Goal: Task Accomplishment & Management: Use online tool/utility

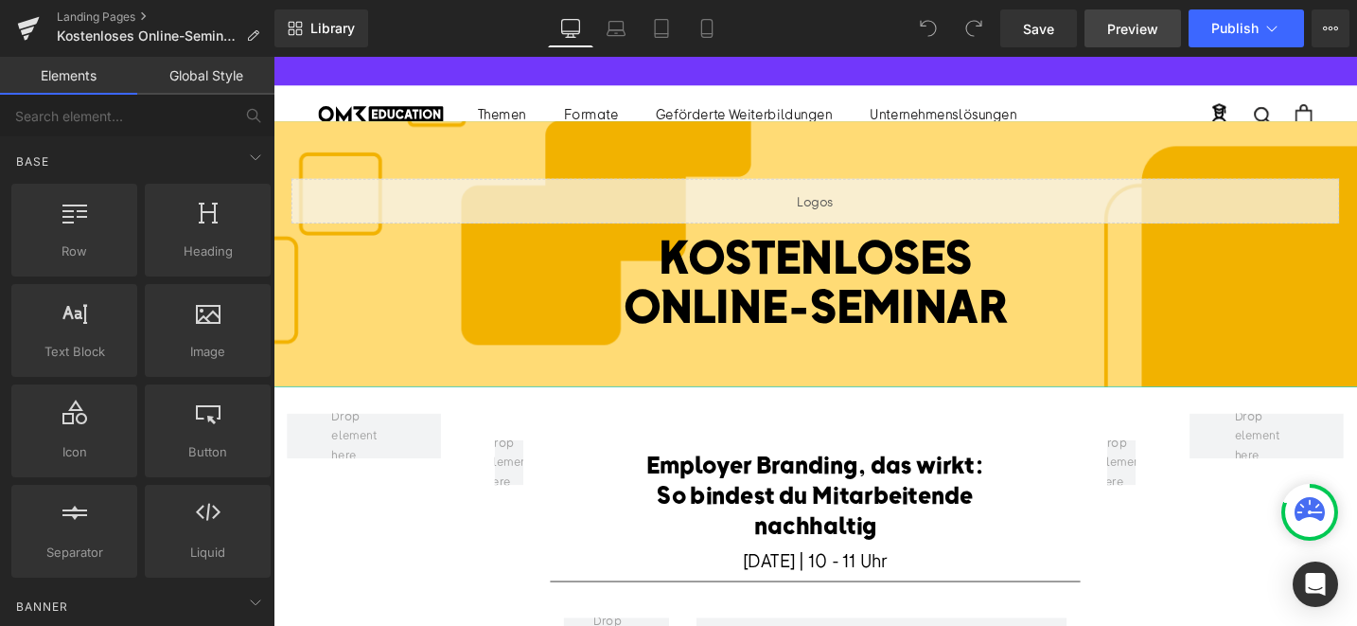
click at [1136, 39] on link "Preview" at bounding box center [1133, 28] width 97 height 38
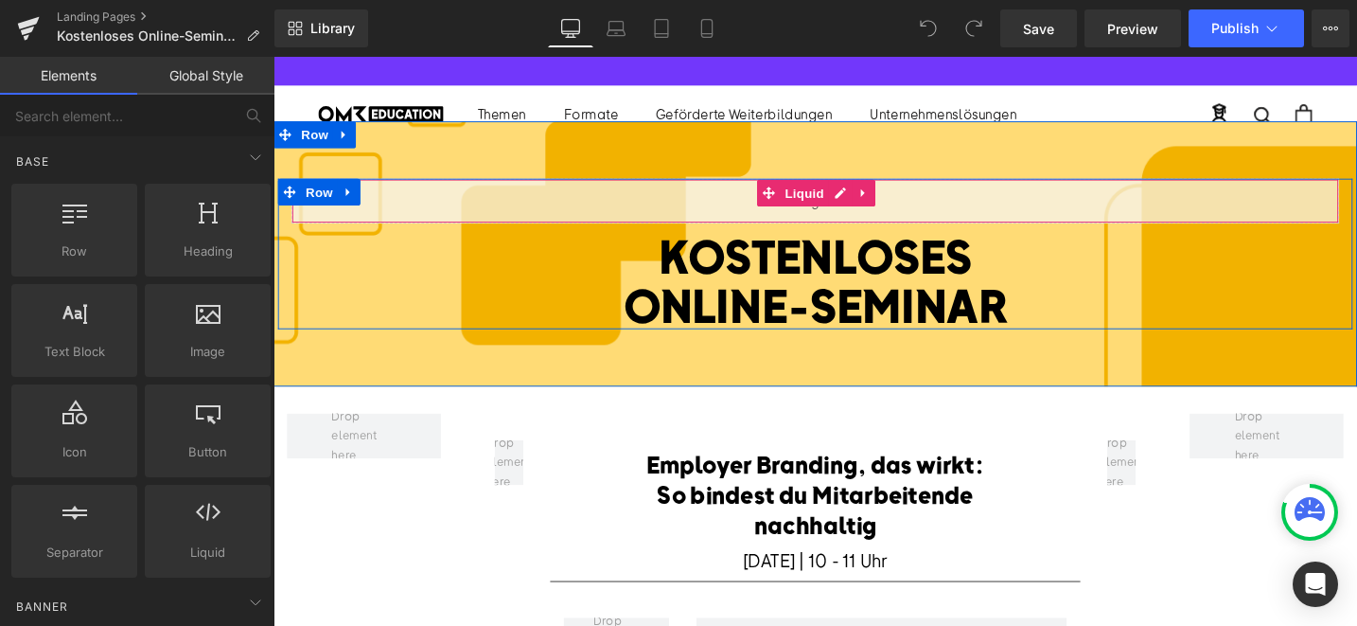
click at [916, 216] on div "Liquid" at bounding box center [845, 209] width 1107 height 47
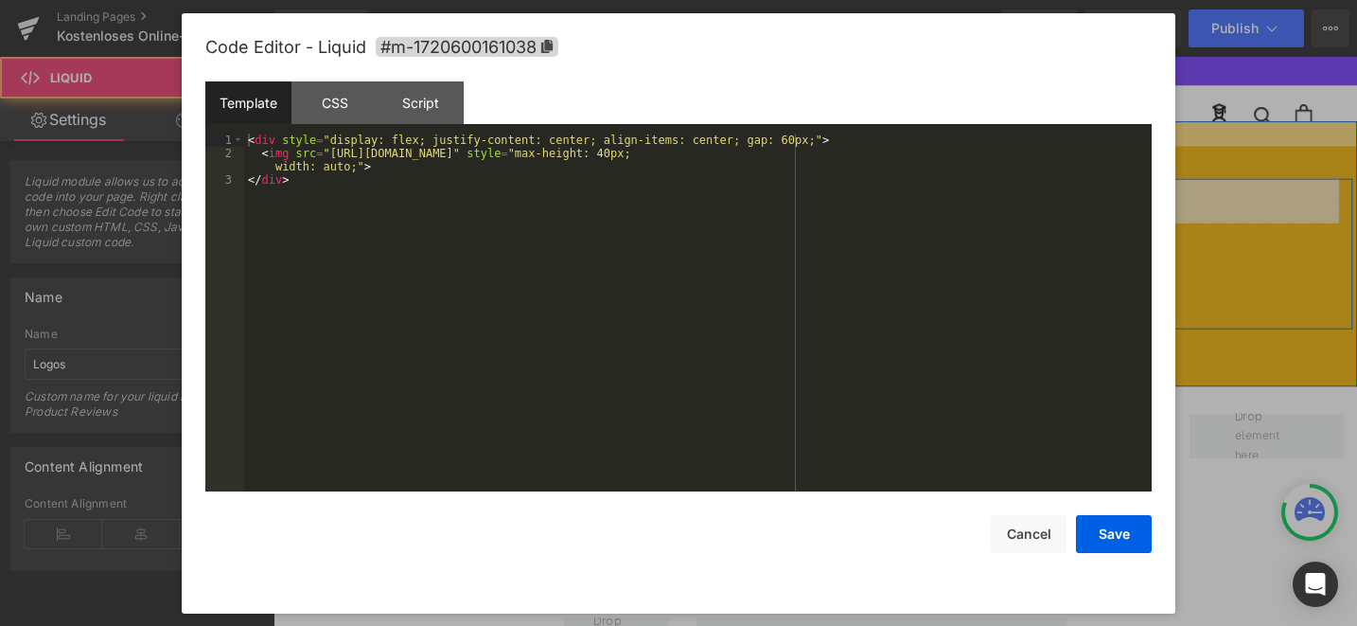
click at [871, 199] on div "Liquid" at bounding box center [845, 209] width 1107 height 47
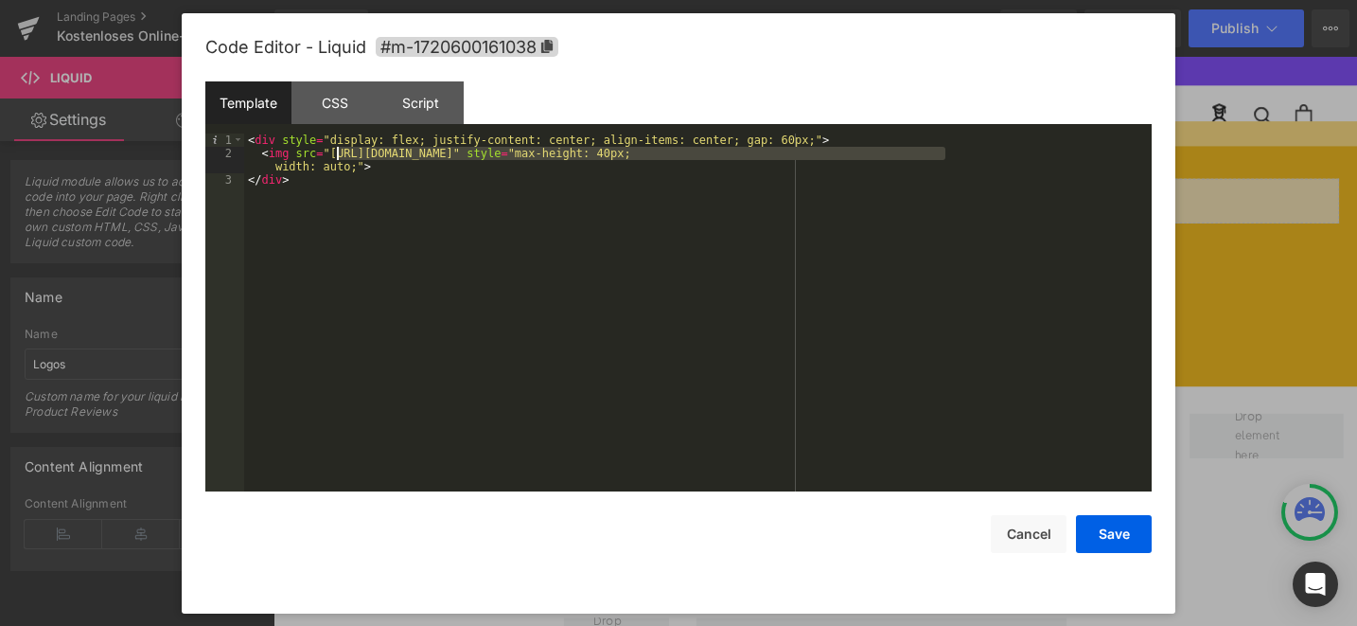
drag, startPoint x: 948, startPoint y: 151, endPoint x: 334, endPoint y: 154, distance: 614.3
click at [334, 154] on div "< div style = "display: flex; justify-content: center; align-items: center; gap…" at bounding box center [698, 325] width 908 height 384
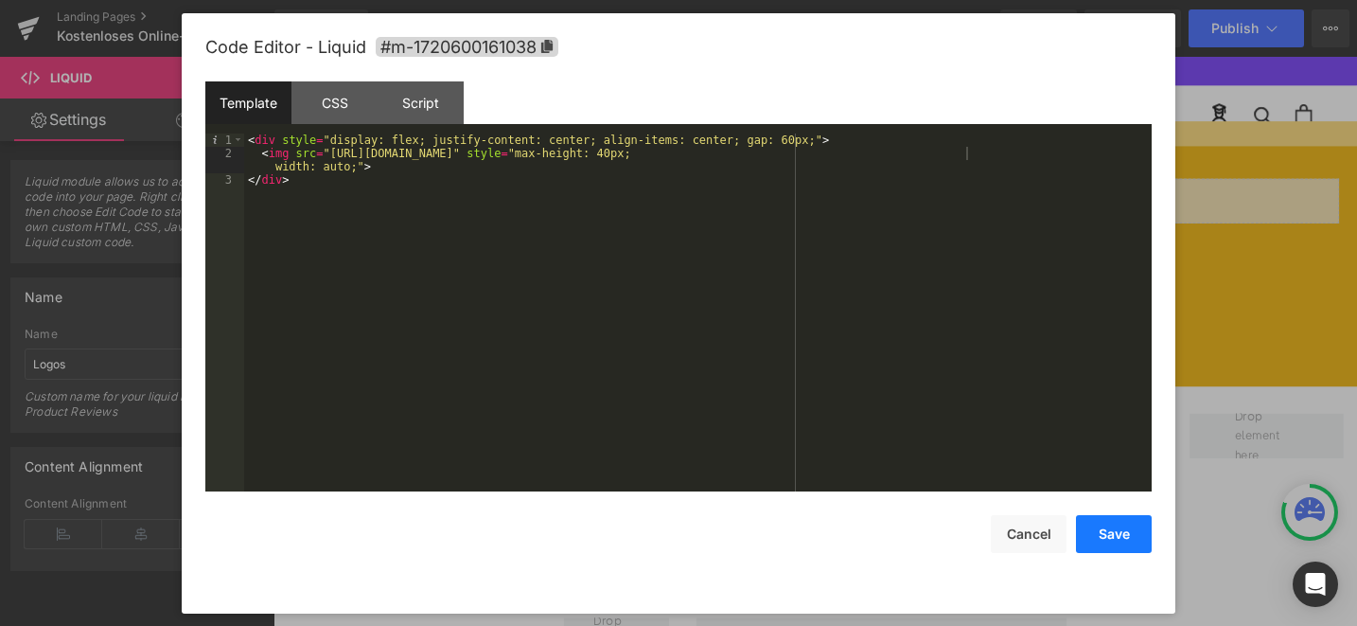
click at [1115, 531] on button "Save" at bounding box center [1114, 534] width 76 height 38
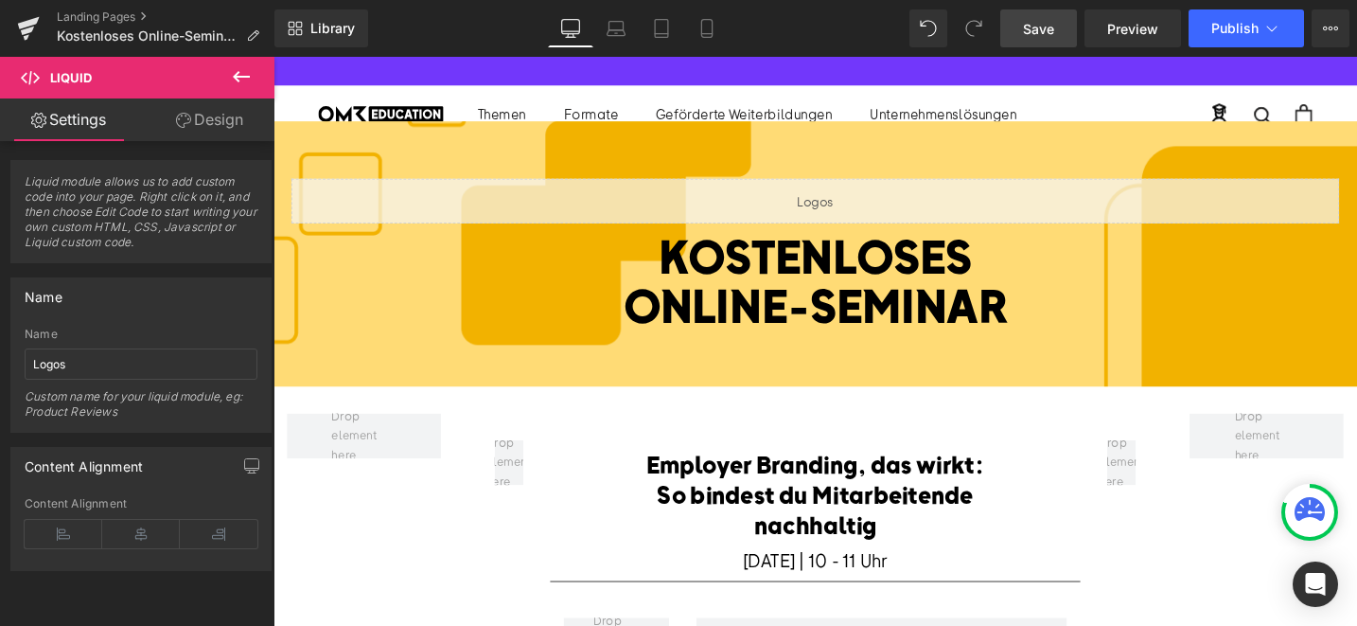
click at [1039, 26] on span "Save" at bounding box center [1038, 29] width 31 height 20
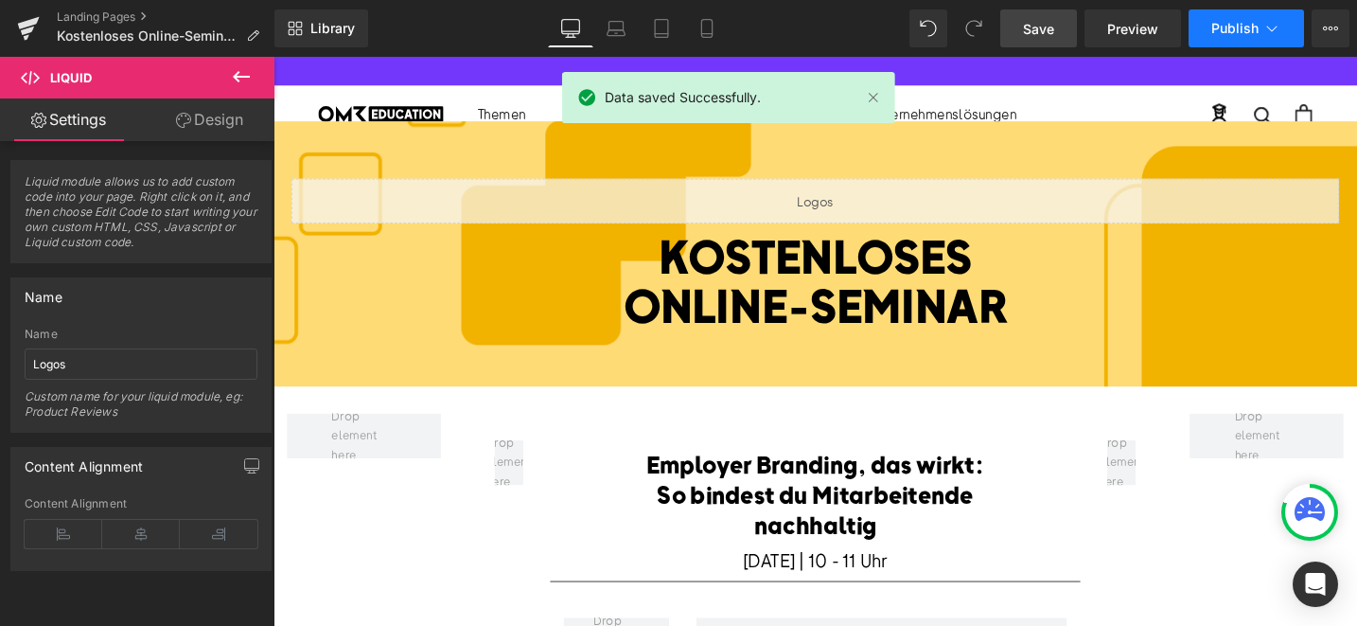
click at [1276, 36] on icon at bounding box center [1272, 28] width 19 height 19
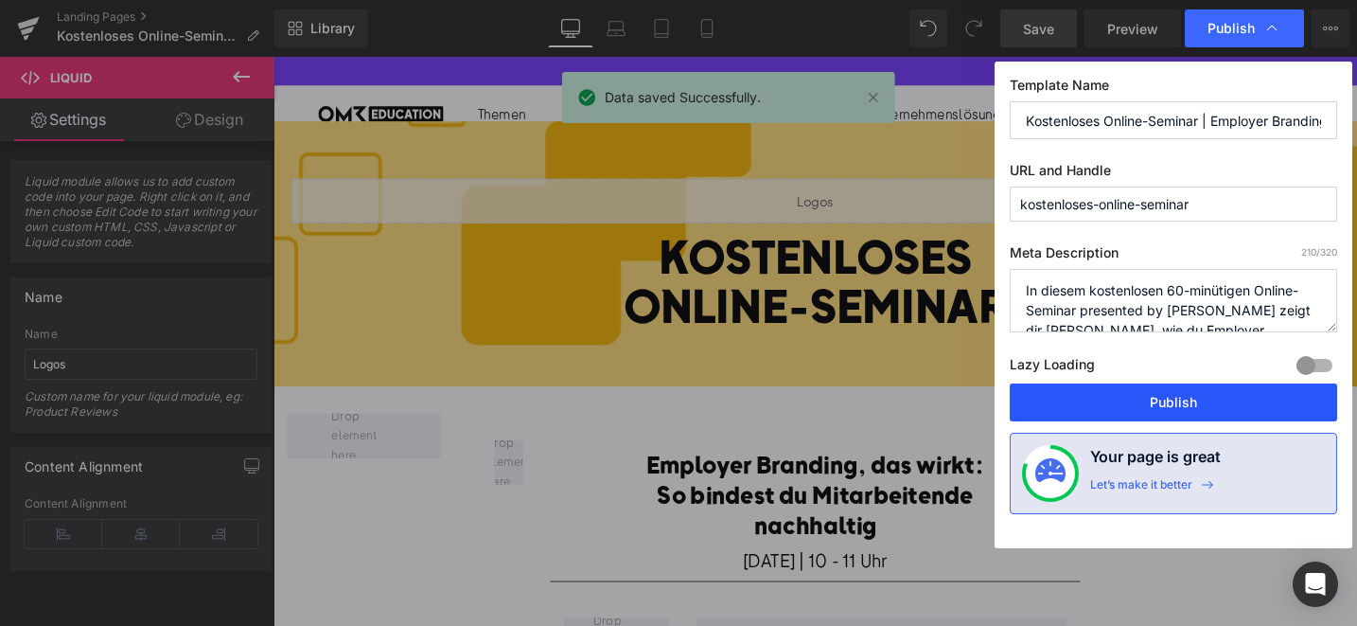
click at [1113, 394] on button "Publish" at bounding box center [1173, 402] width 327 height 38
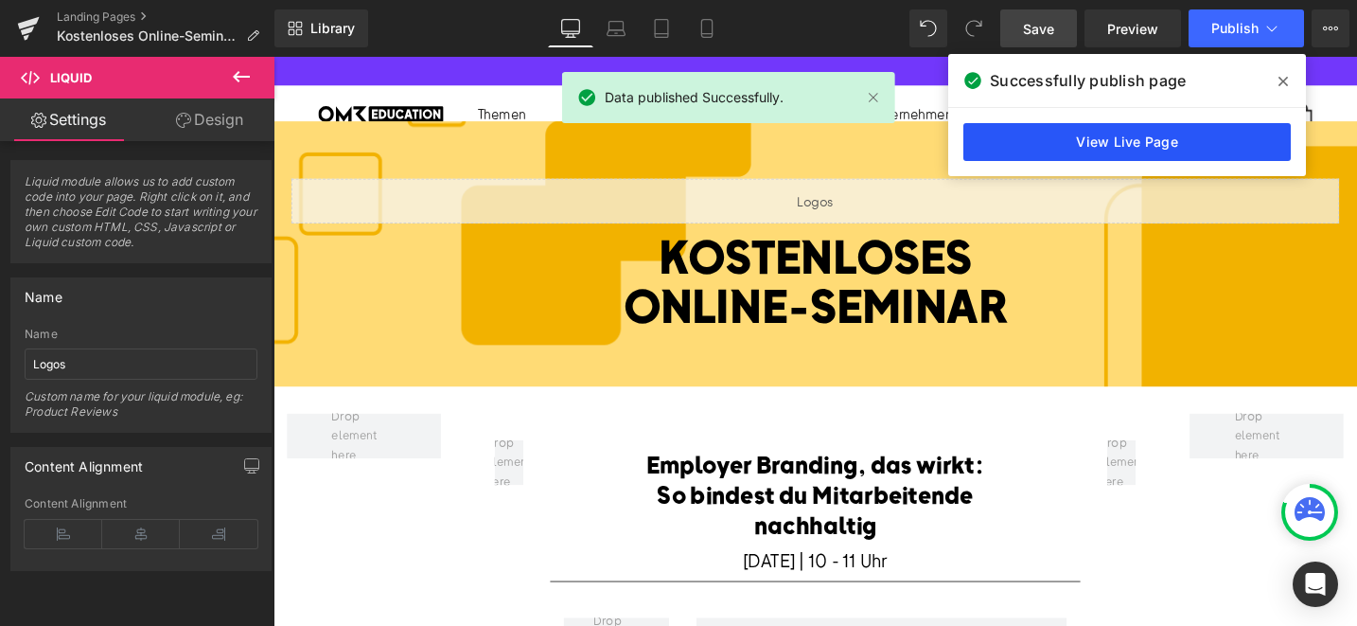
click at [1084, 145] on link "View Live Page" at bounding box center [1127, 142] width 327 height 38
